Goal: Task Accomplishment & Management: Use online tool/utility

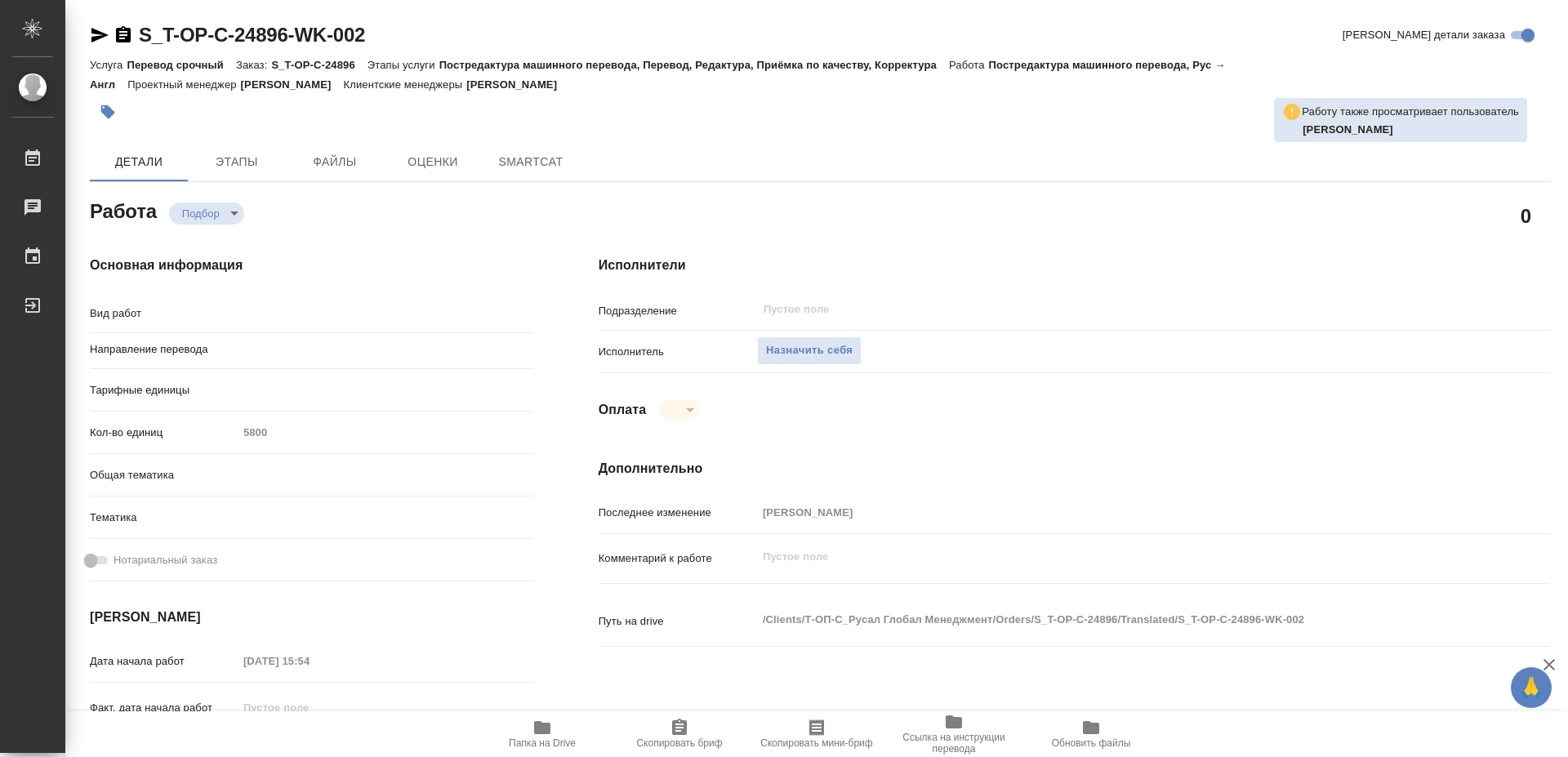
type textarea "x"
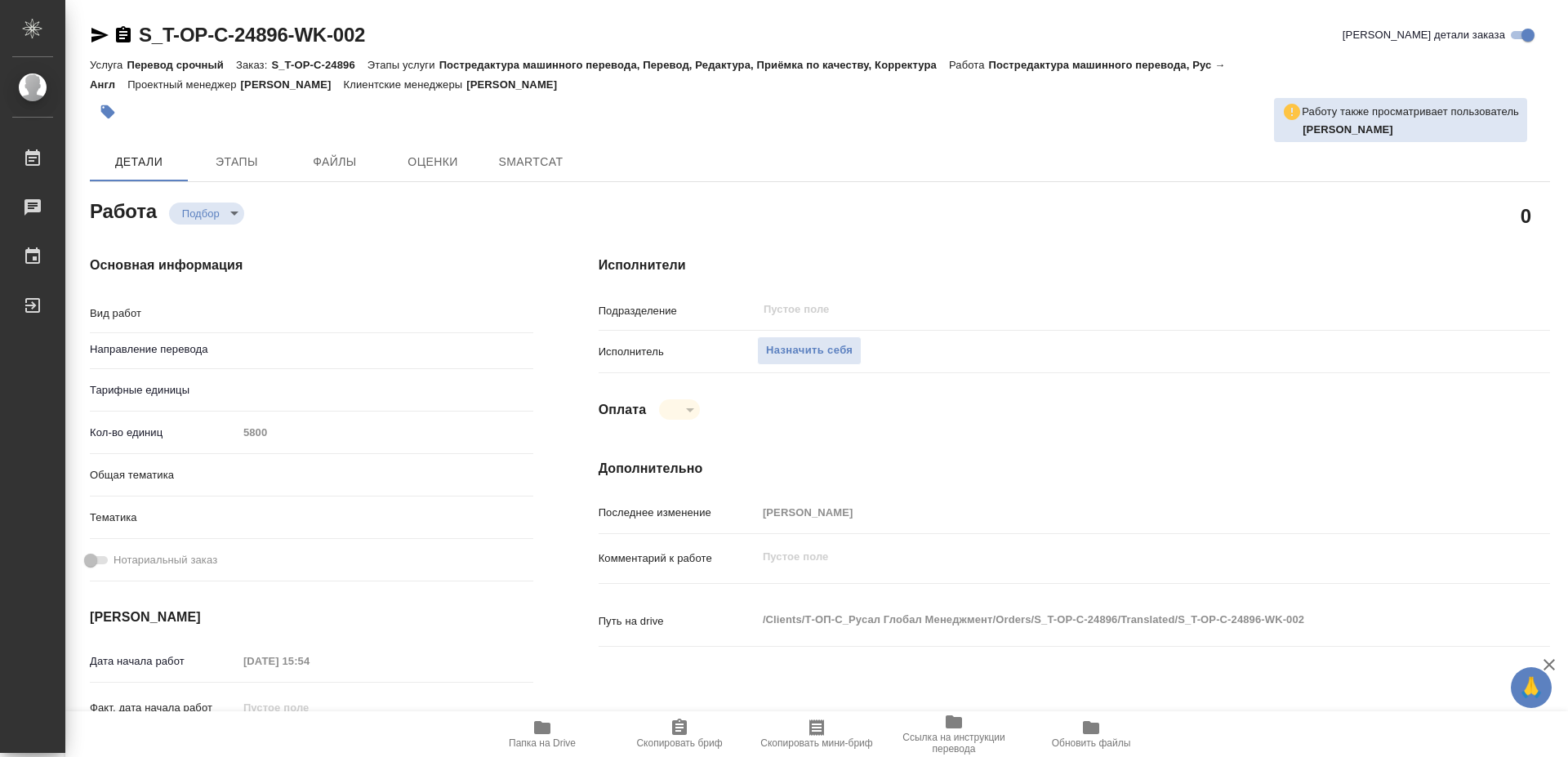
type textarea "x"
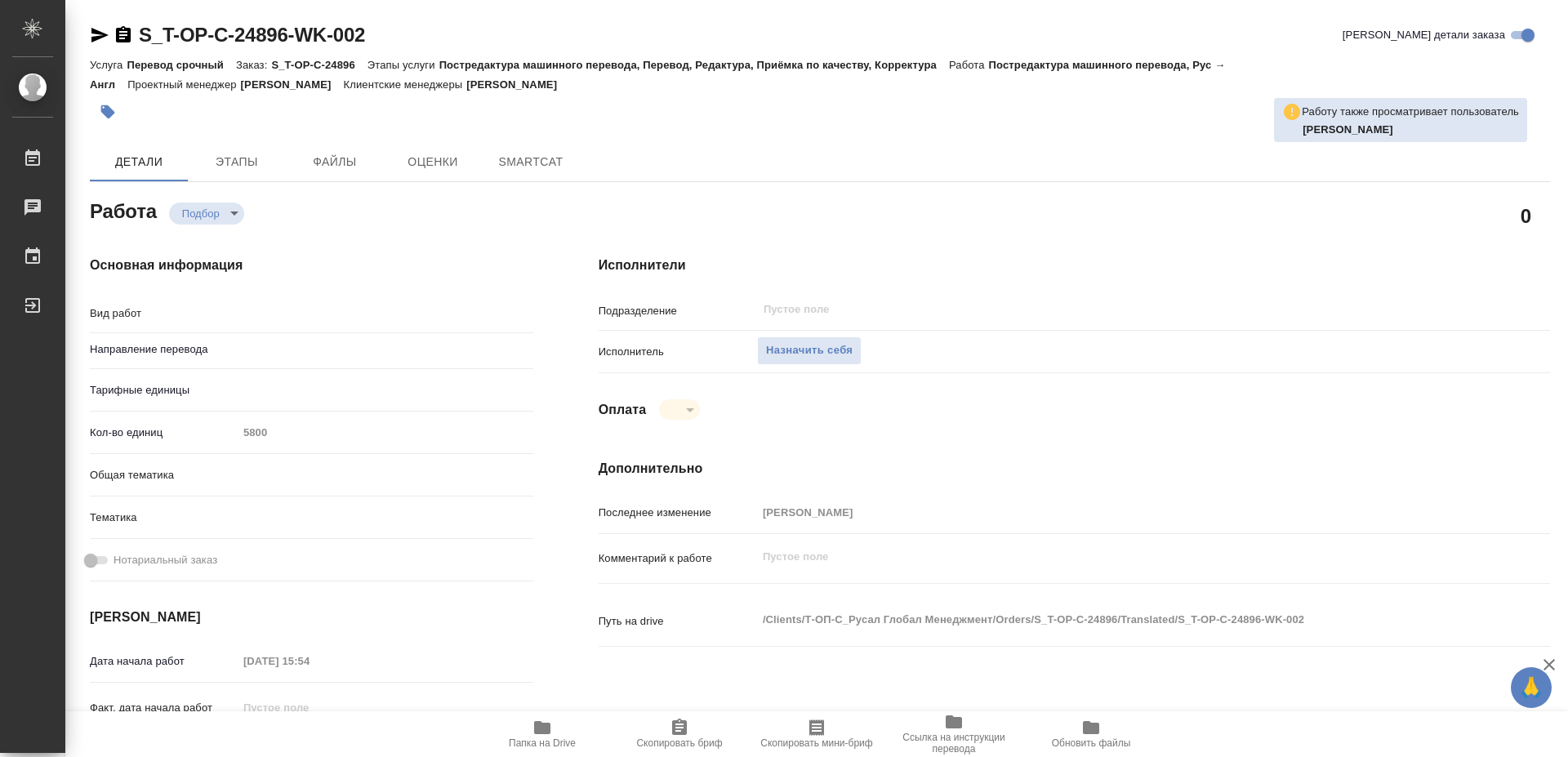
type textarea "x"
type input "рус-англ"
type textarea "Постредактура машинного перевода"
type textarea "x"
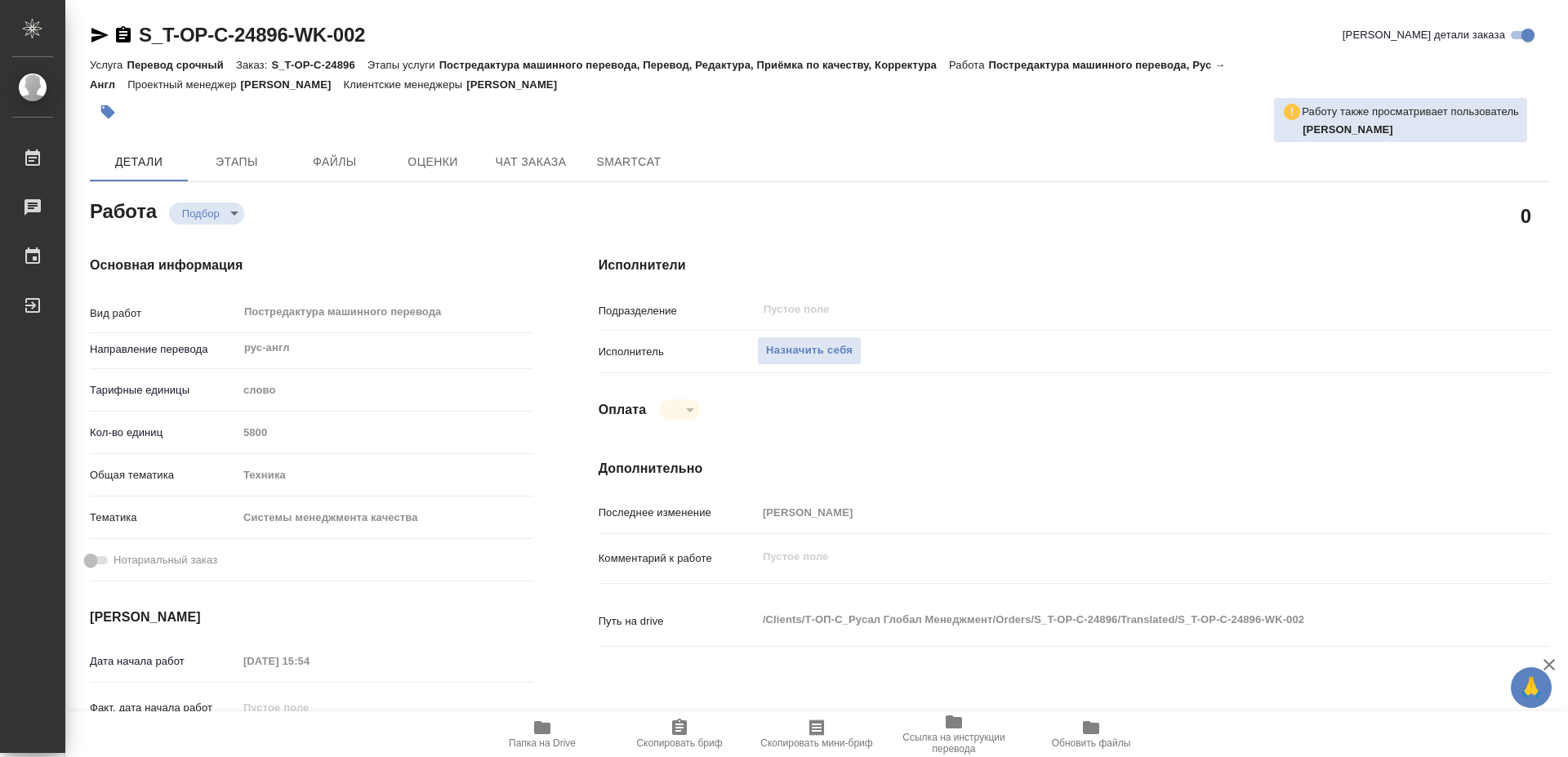
type textarea "x"
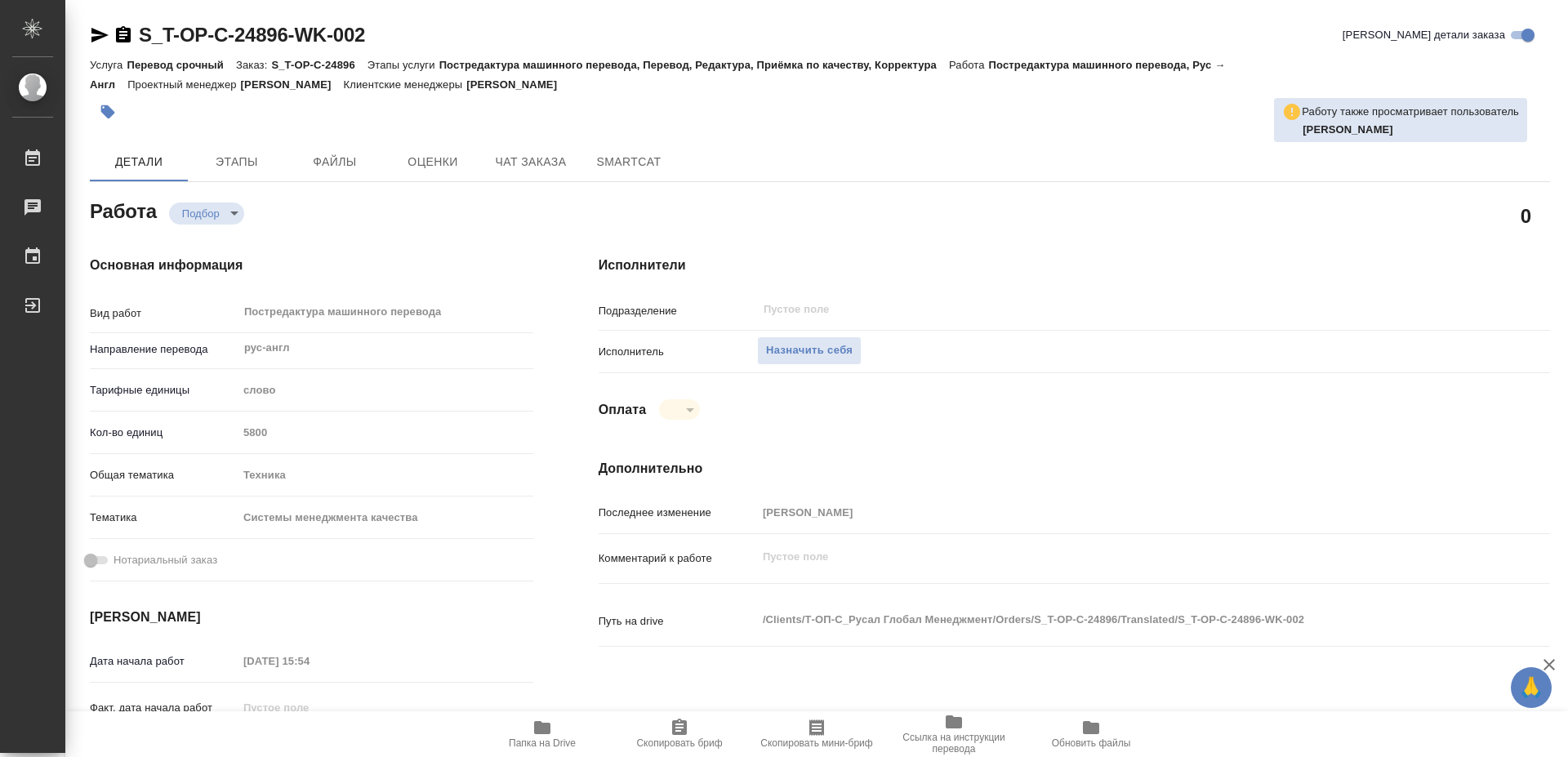
type textarea "x"
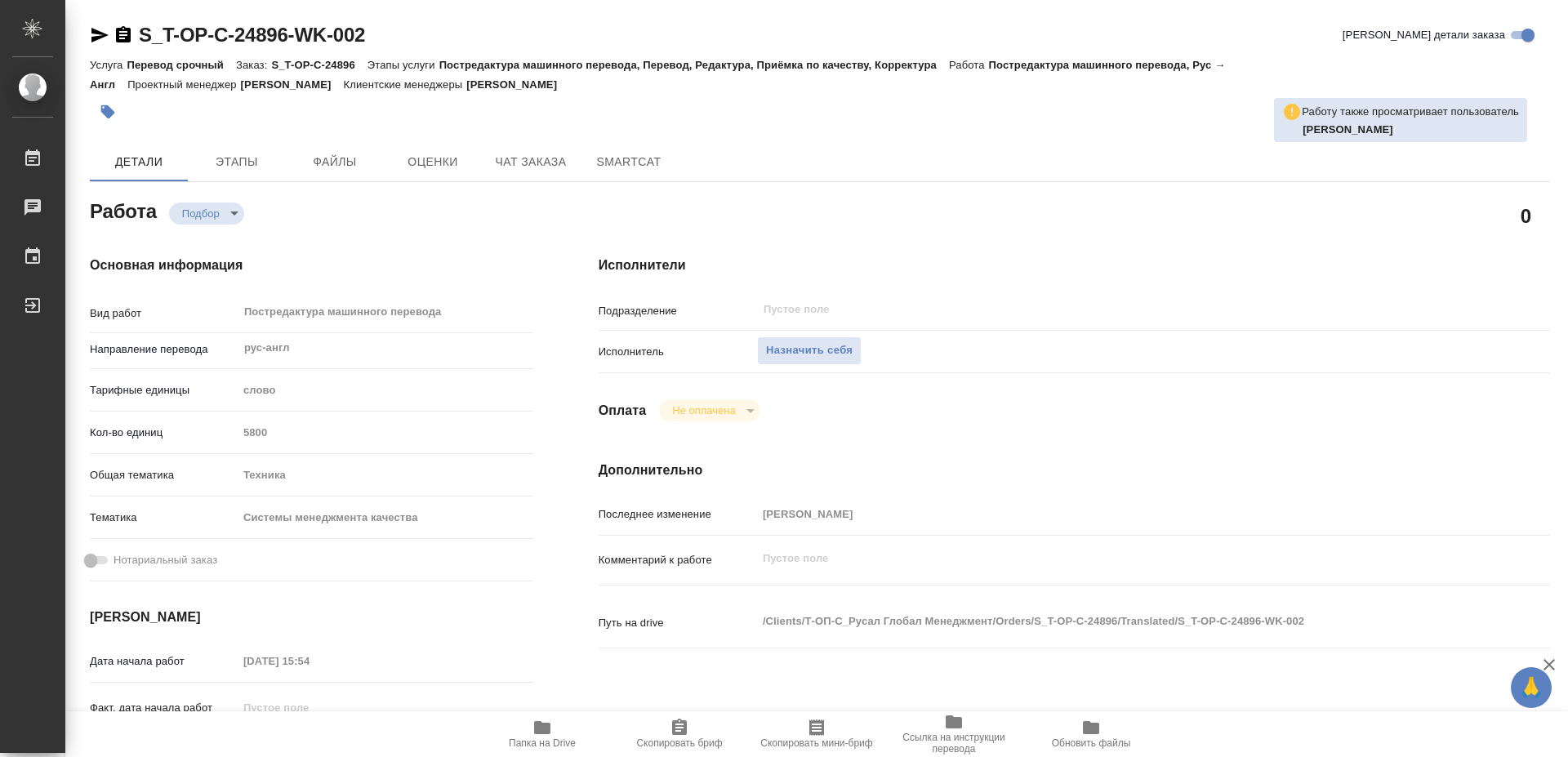
type textarea "x"
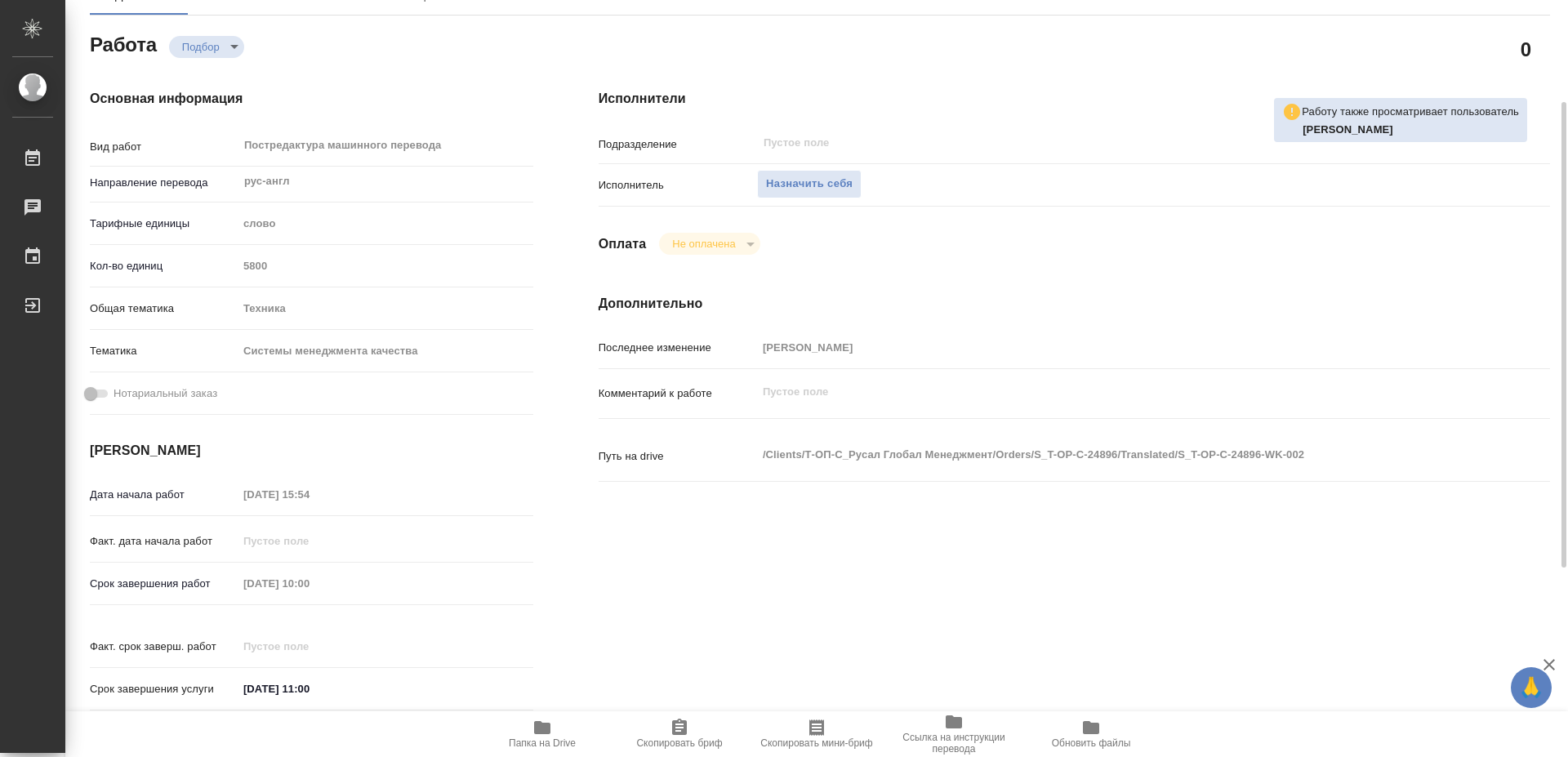
click at [535, 725] on icon "button" at bounding box center [542, 728] width 17 height 13
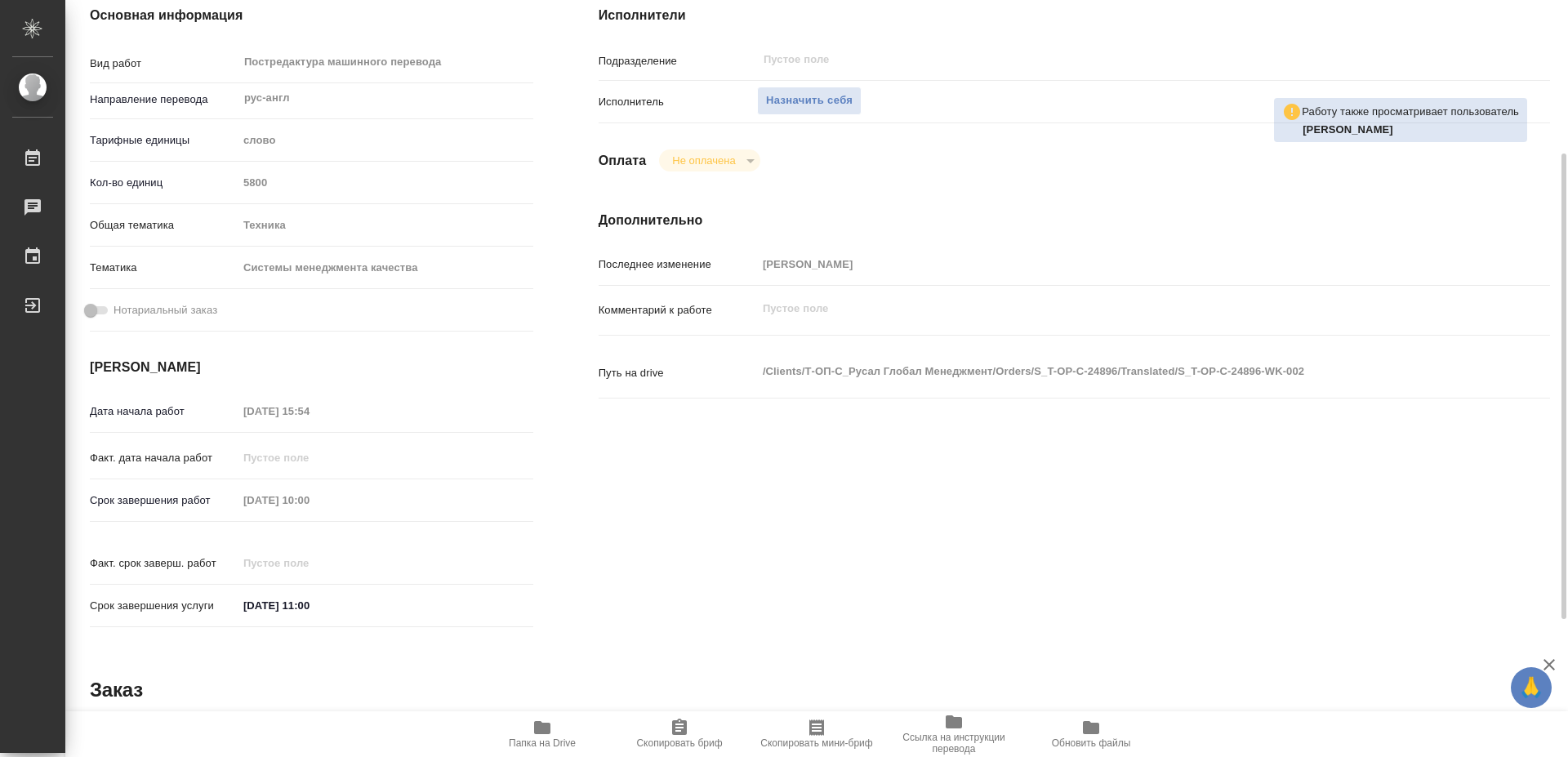
scroll to position [0, 0]
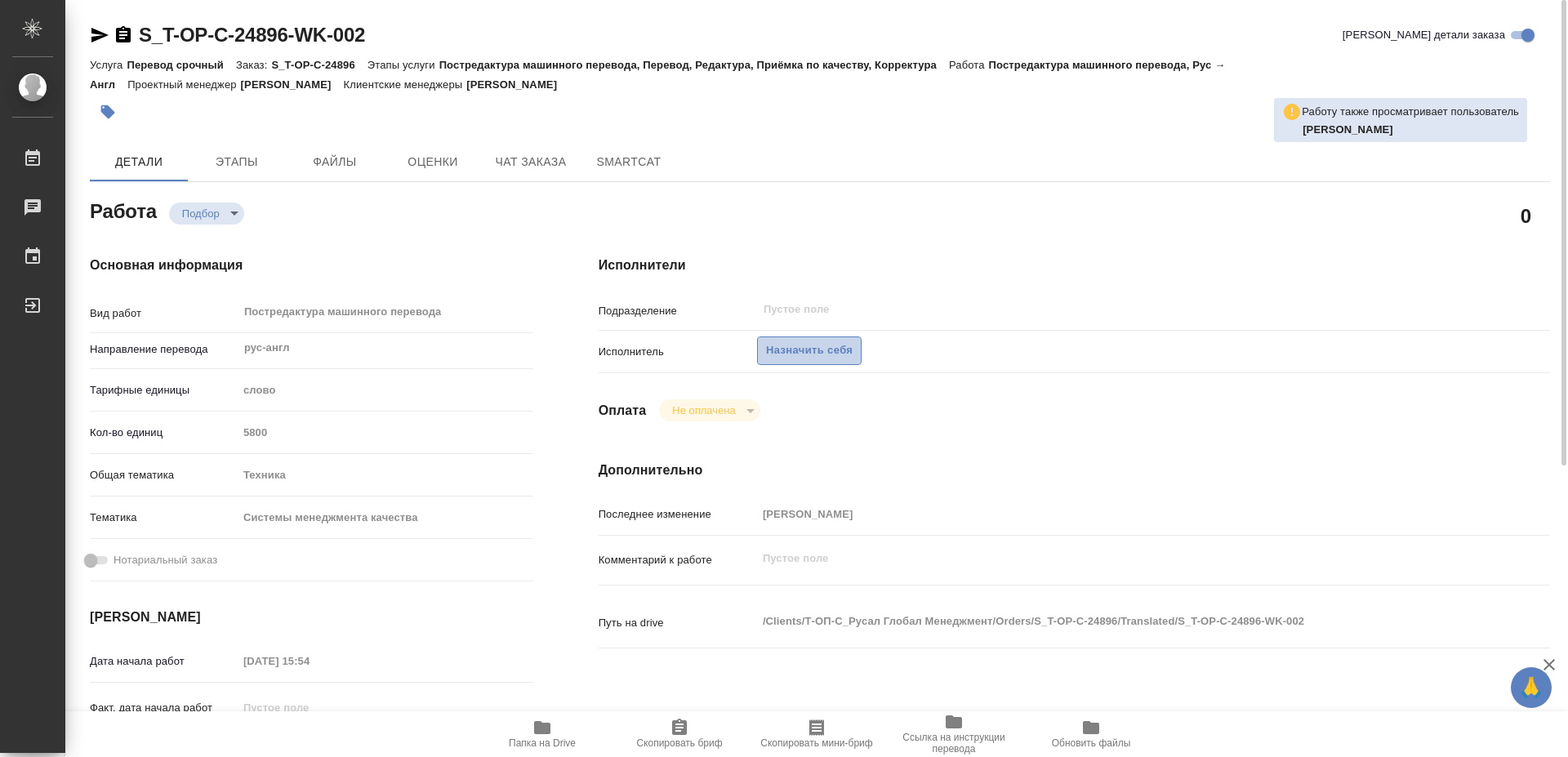
click at [810, 341] on span "Назначить себя" at bounding box center [809, 350] width 86 height 19
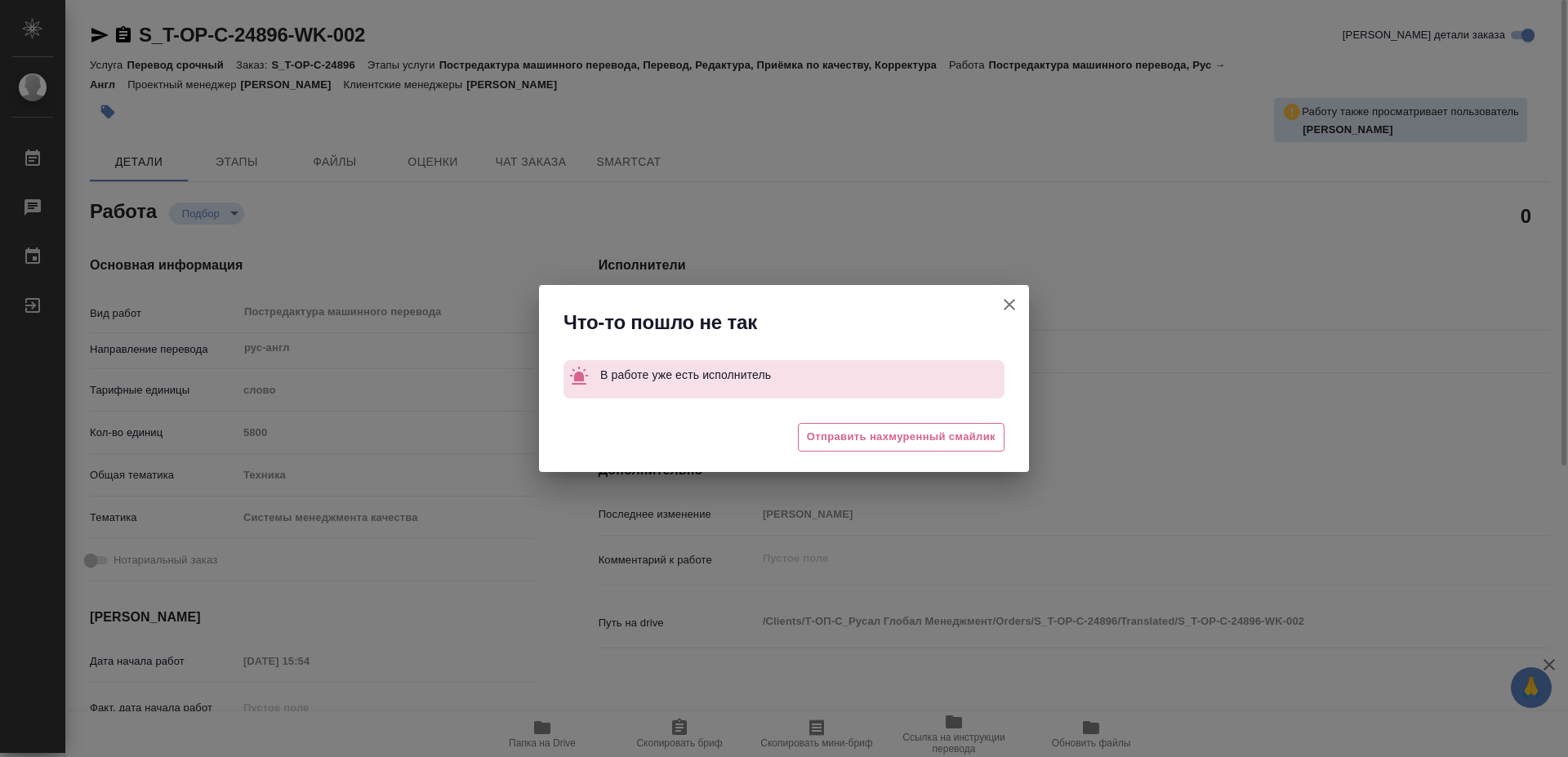
type textarea "x"
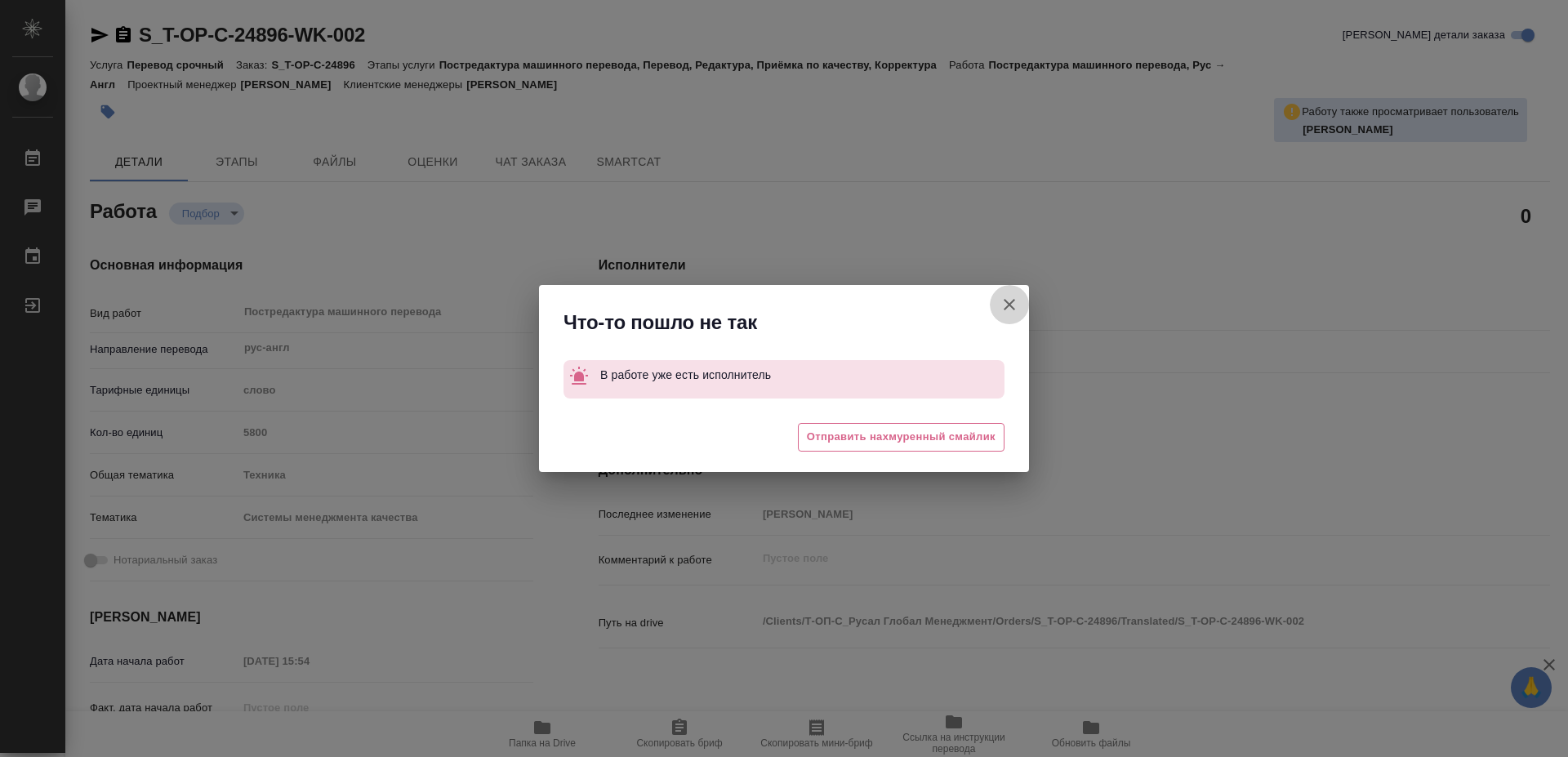
click at [1010, 304] on icon "button" at bounding box center [1009, 305] width 12 height 12
type textarea "x"
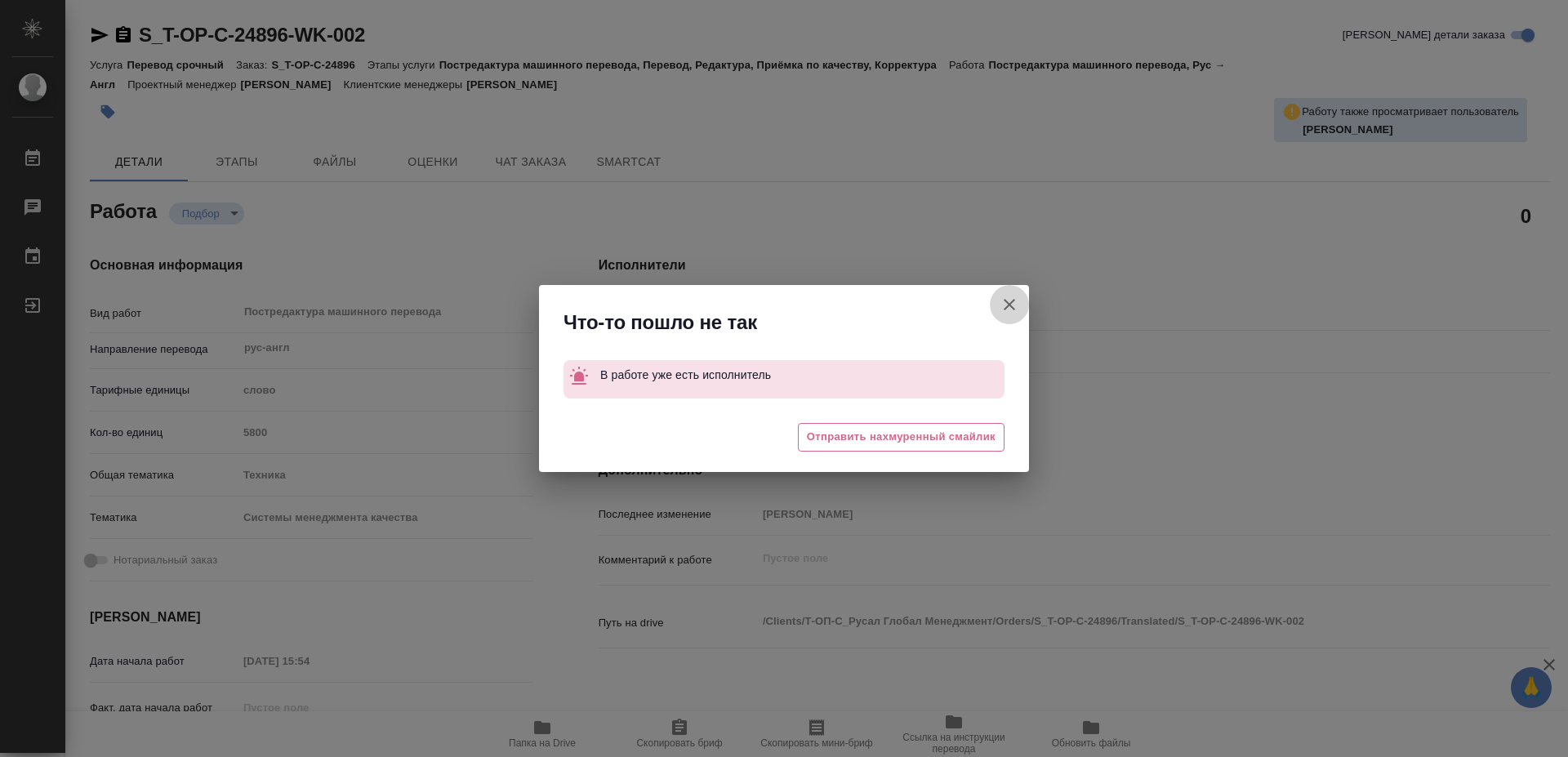
type textarea "x"
